Goal: Task Accomplishment & Management: Use online tool/utility

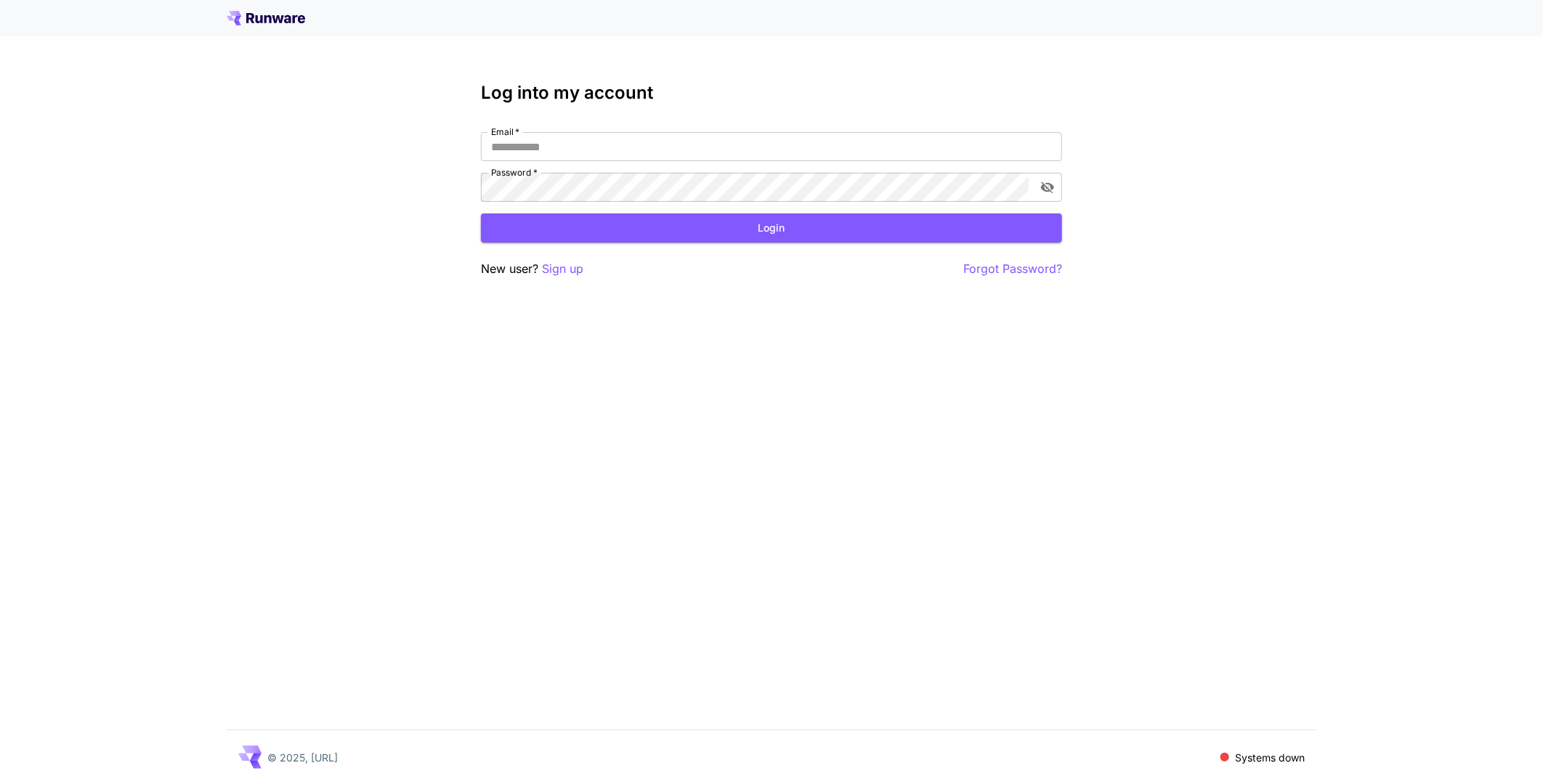
type input "**********"
click at [852, 228] on button "Login" at bounding box center [772, 228] width 582 height 30
